Goal: Transaction & Acquisition: Download file/media

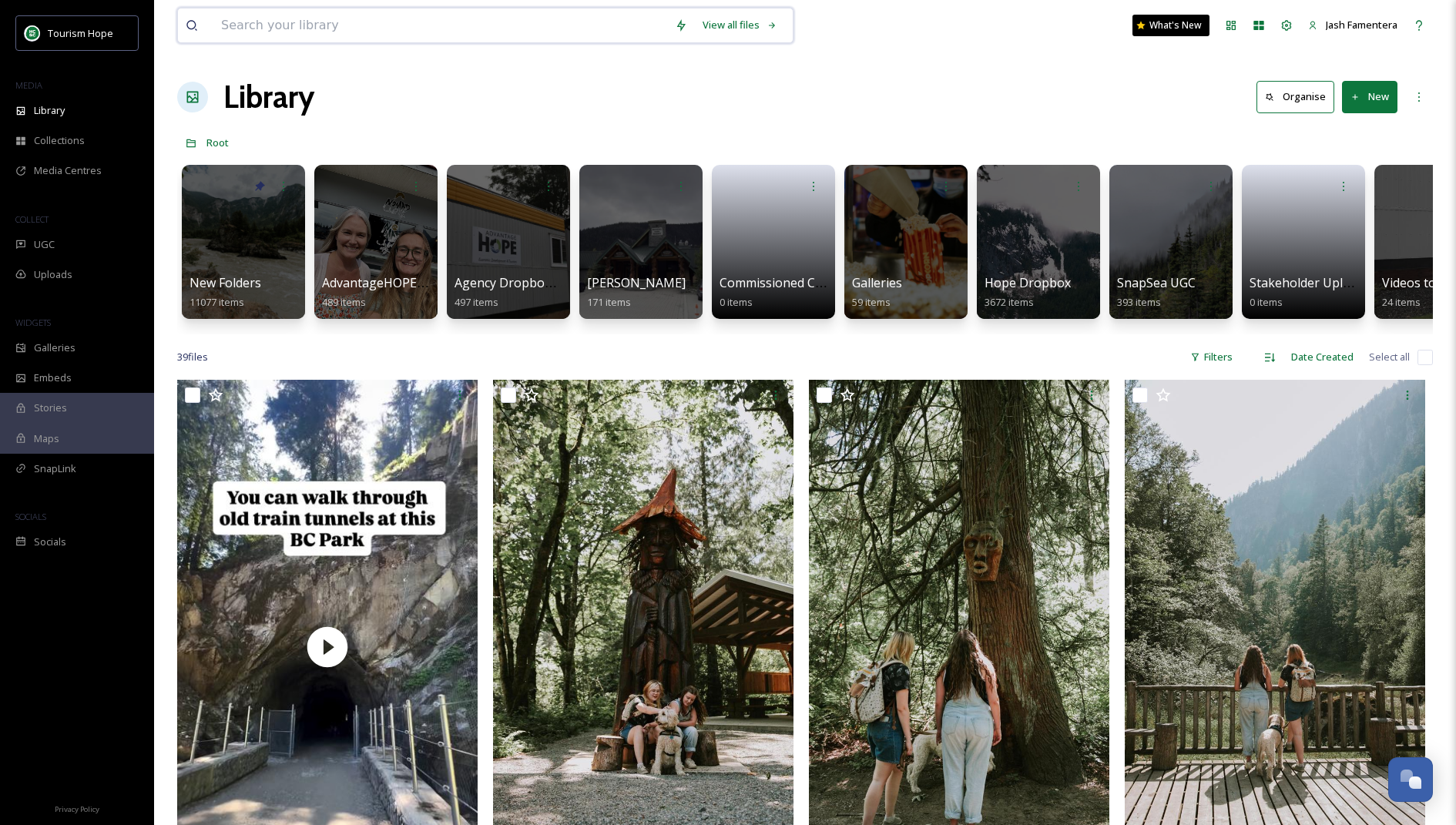
click at [322, 18] on input at bounding box center [440, 25] width 454 height 34
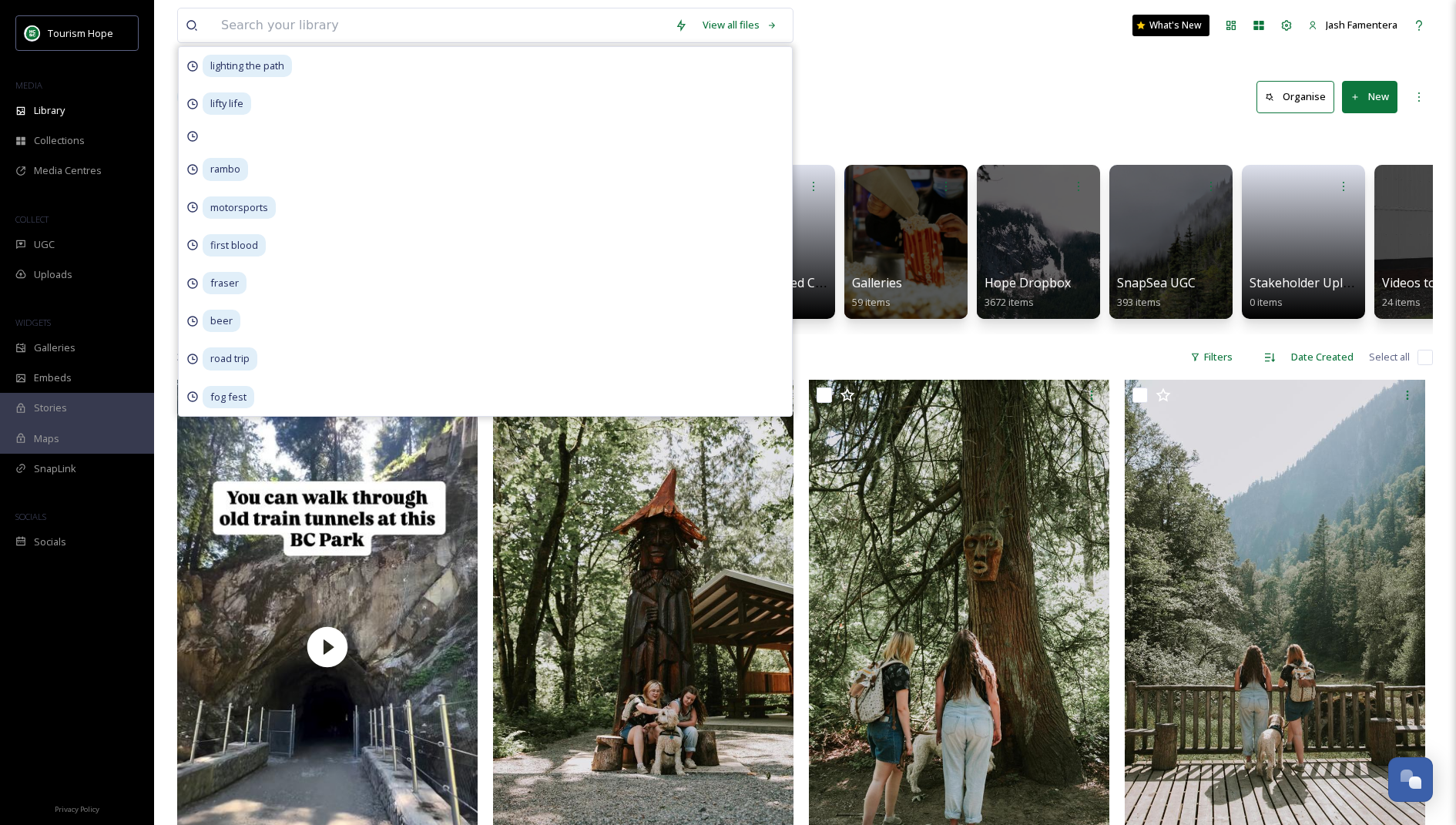
click at [997, 81] on div "Library Organise New" at bounding box center [805, 97] width 1256 height 46
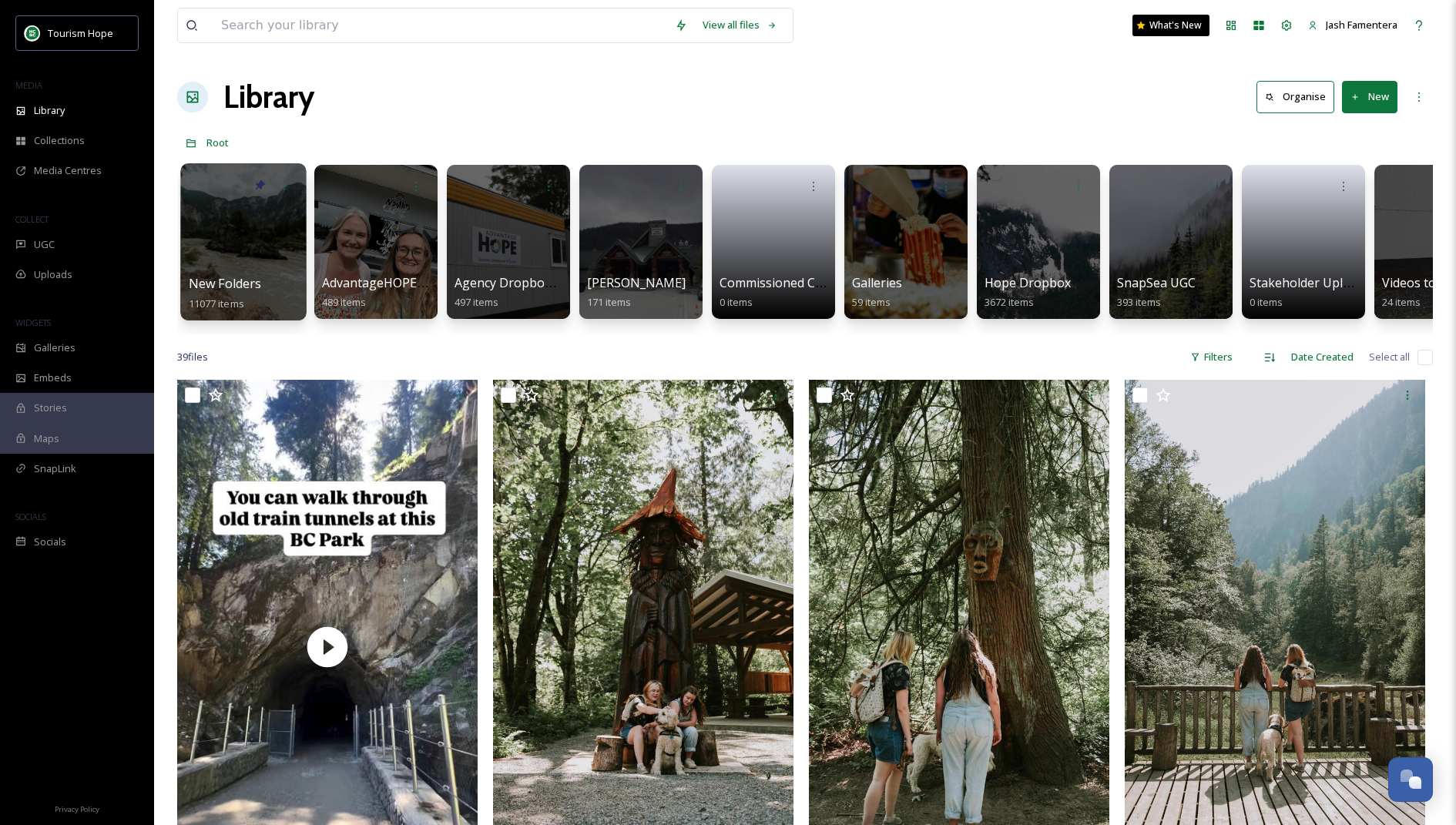
click at [264, 252] on div at bounding box center [243, 241] width 126 height 157
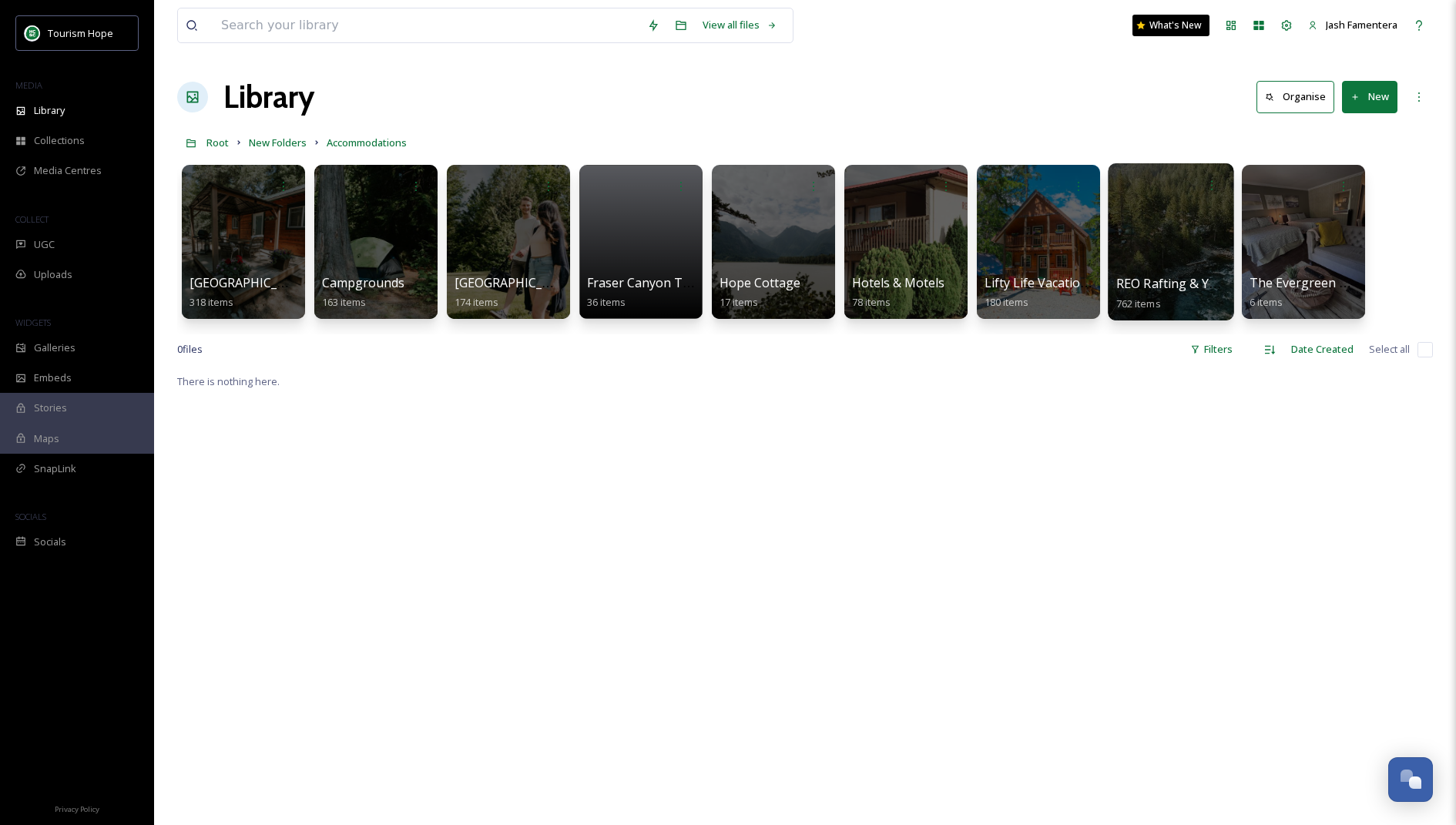
click at [1109, 233] on div at bounding box center [1171, 241] width 126 height 157
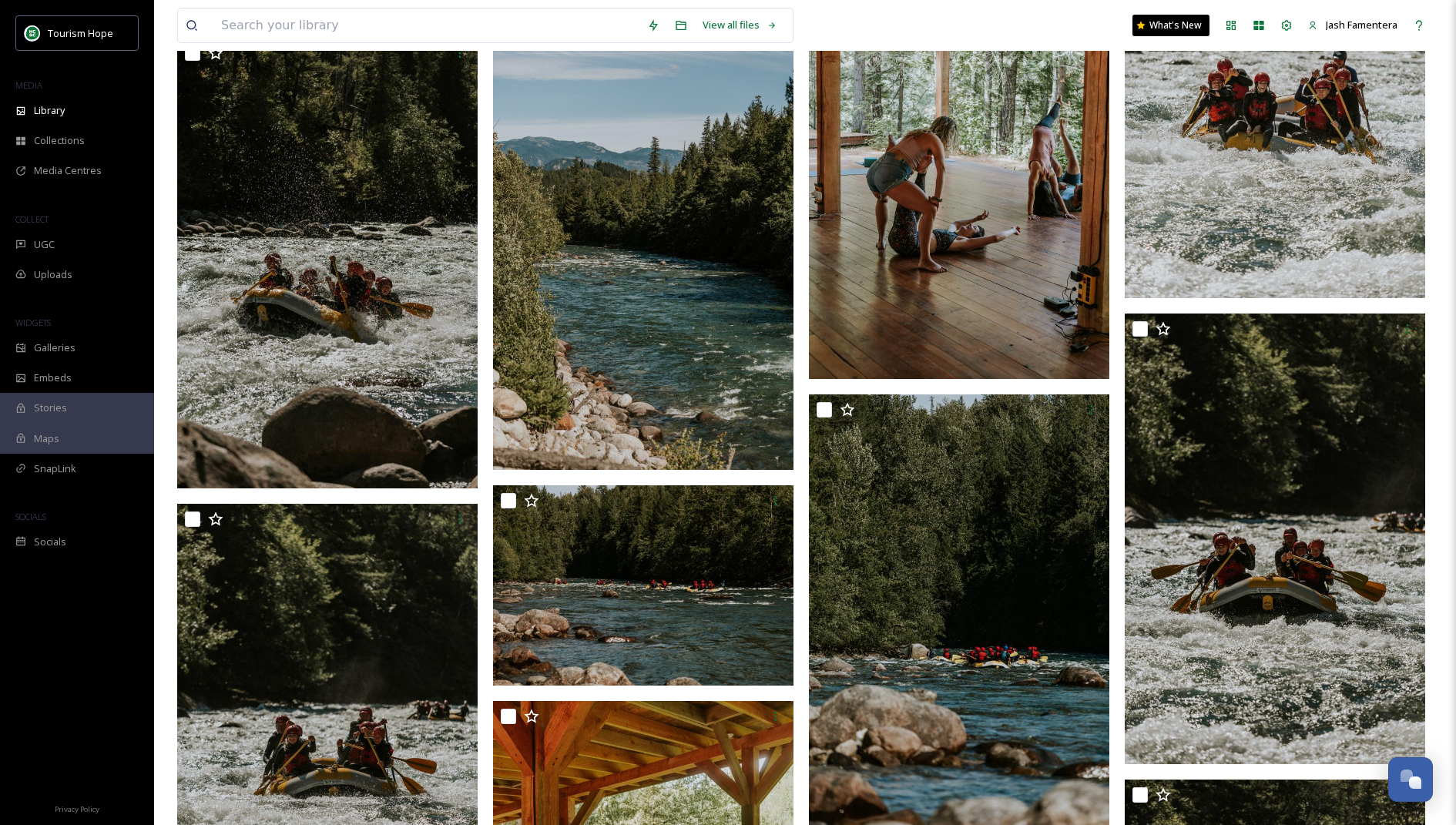
scroll to position [40098, 0]
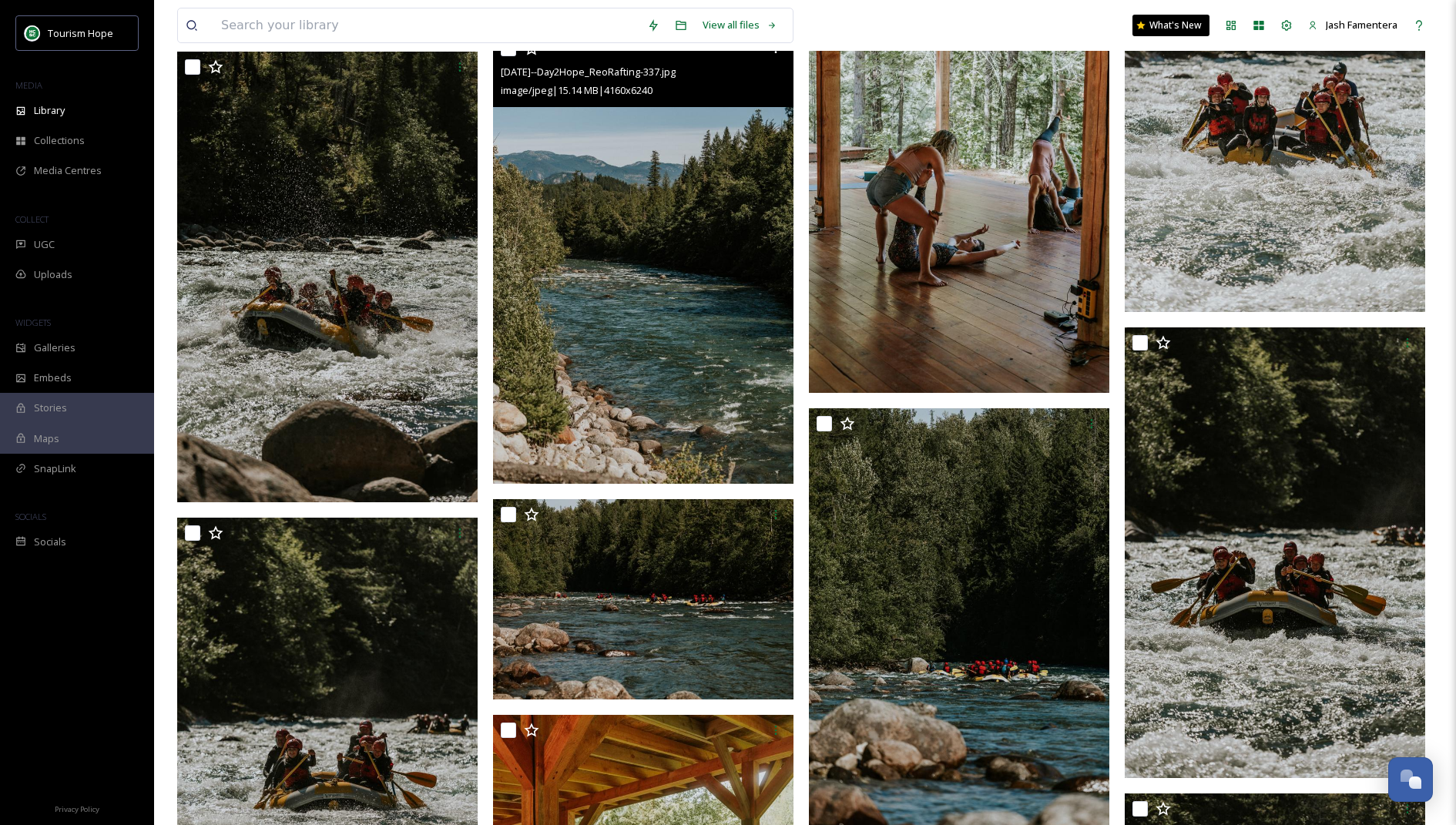
click at [633, 273] on img at bounding box center [643, 258] width 300 height 451
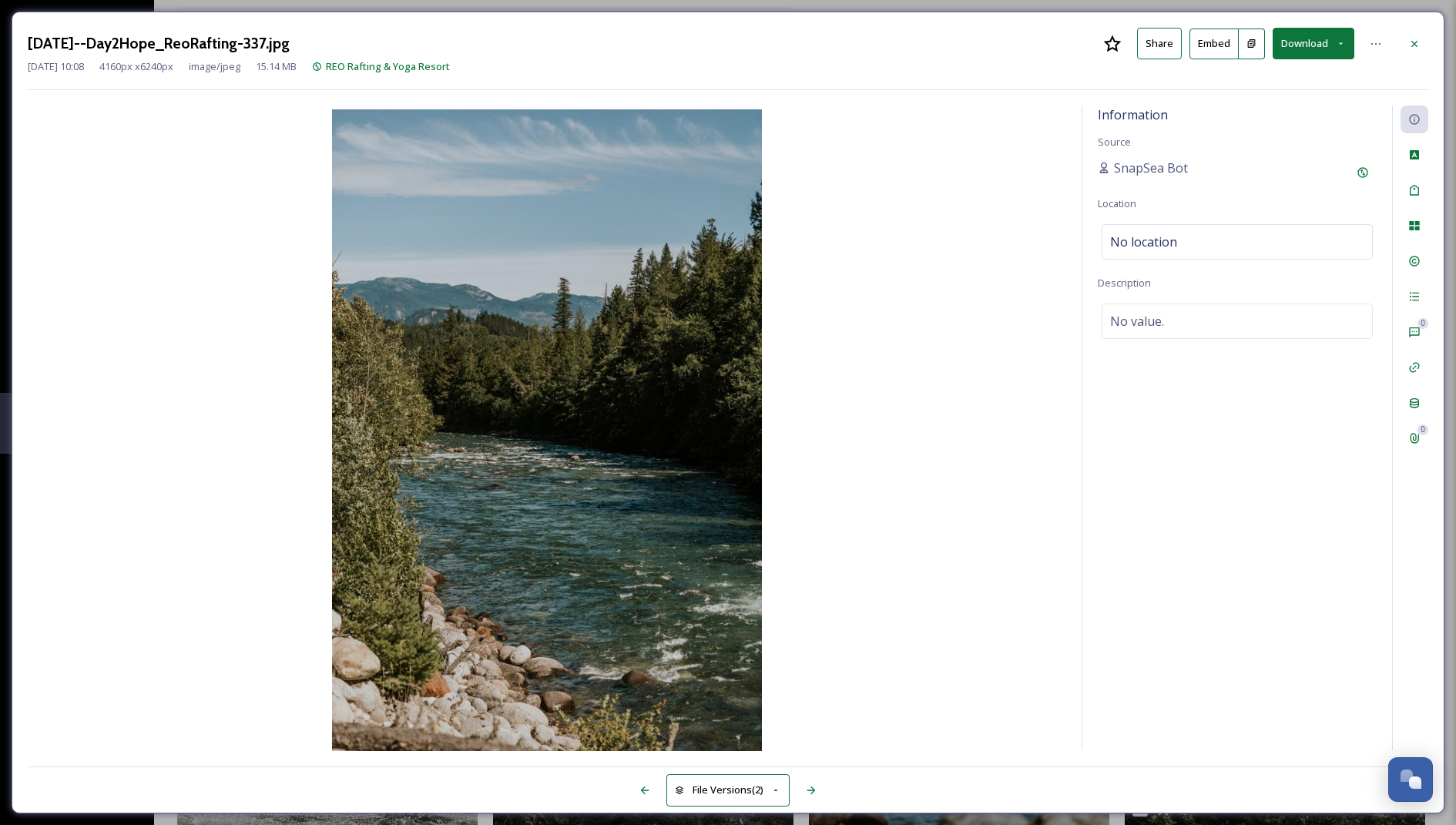
click at [1321, 51] on button "Download" at bounding box center [1313, 43] width 81 height 31
click at [1282, 104] on span "Download Large (1333 x 2000)" at bounding box center [1268, 109] width 136 height 14
